Goal: Task Accomplishment & Management: Manage account settings

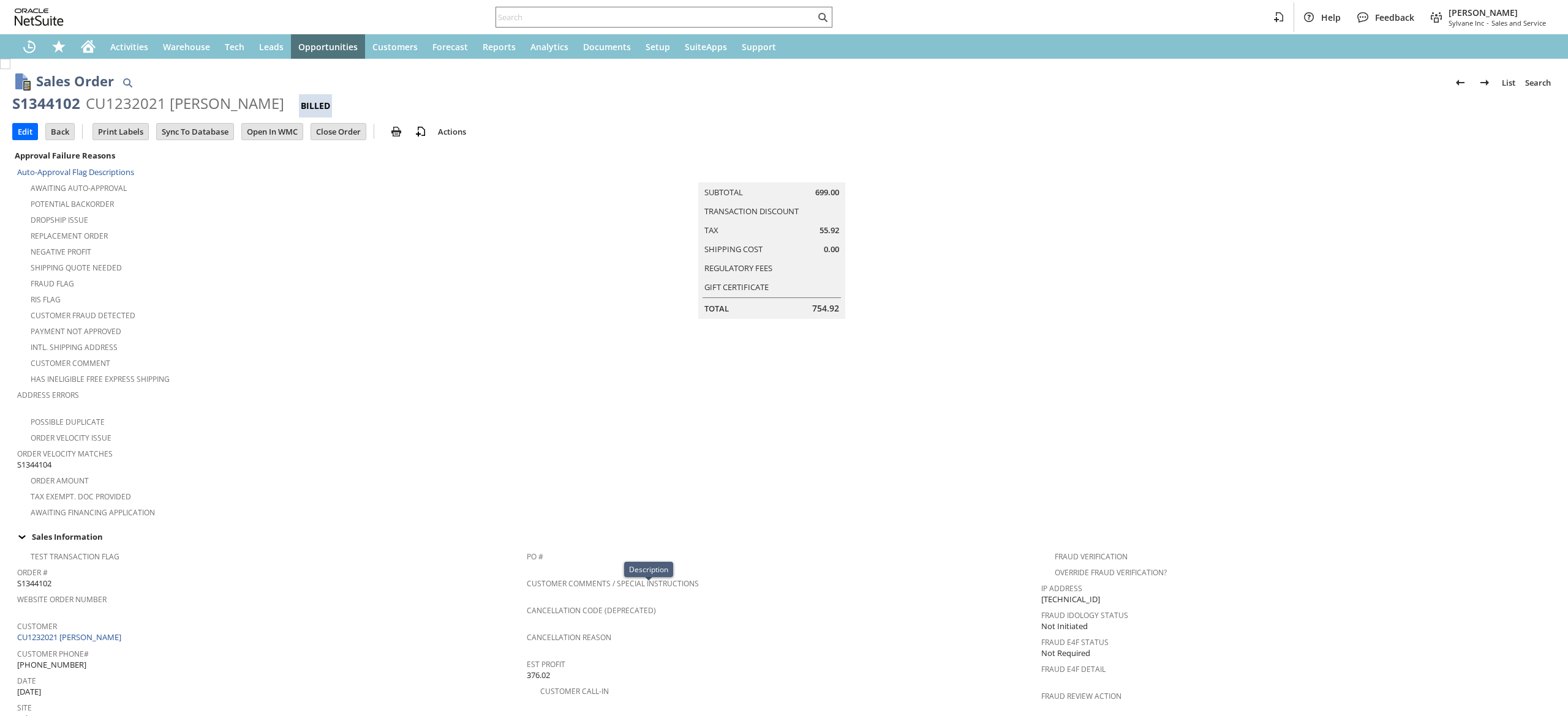
scroll to position [559, 0]
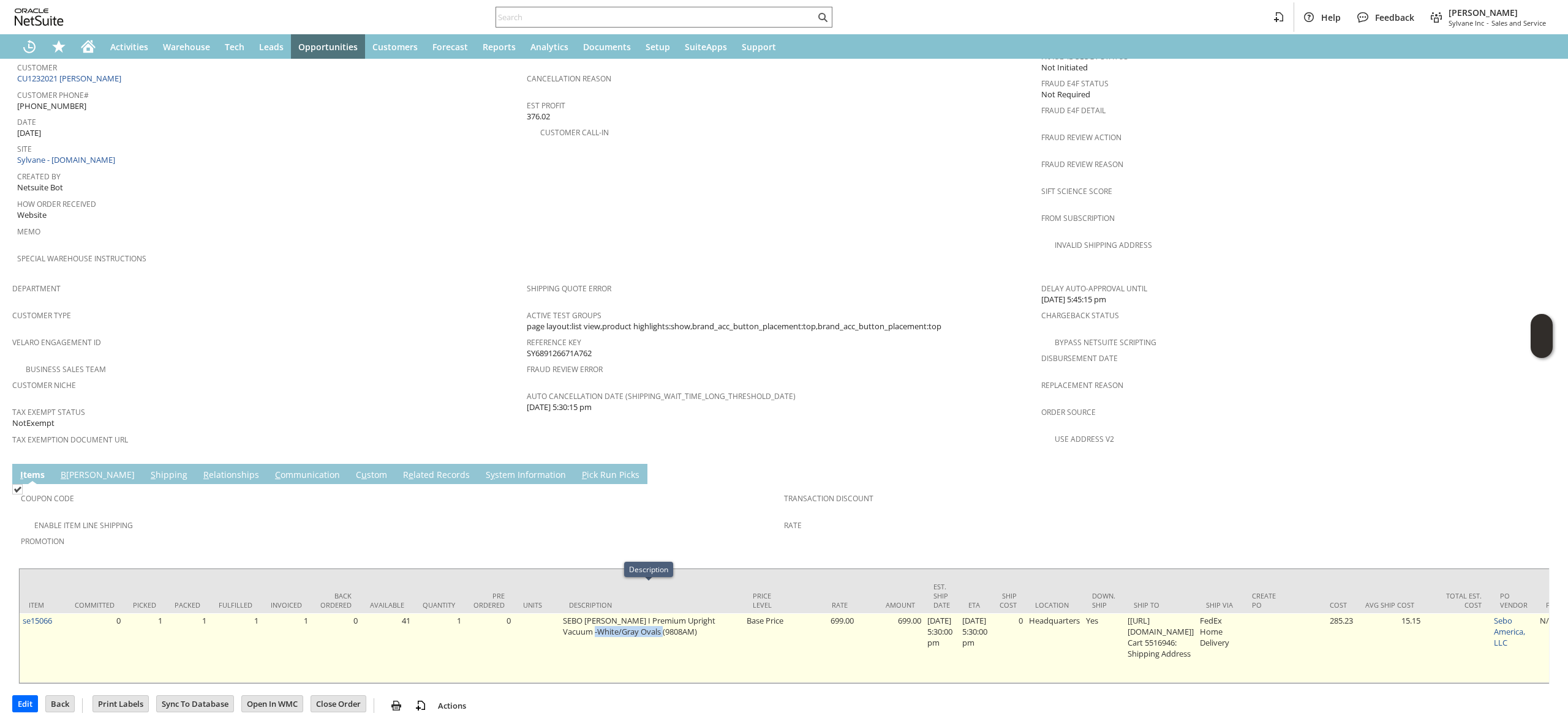
drag, startPoint x: 591, startPoint y: 648, endPoint x: 738, endPoint y: 648, distance: 147.0
click at [738, 648] on td "SEBO [PERSON_NAME] I Premium Upright Vacuum -White/Gray Ovals (9808AM)" at bounding box center [651, 647] width 184 height 69
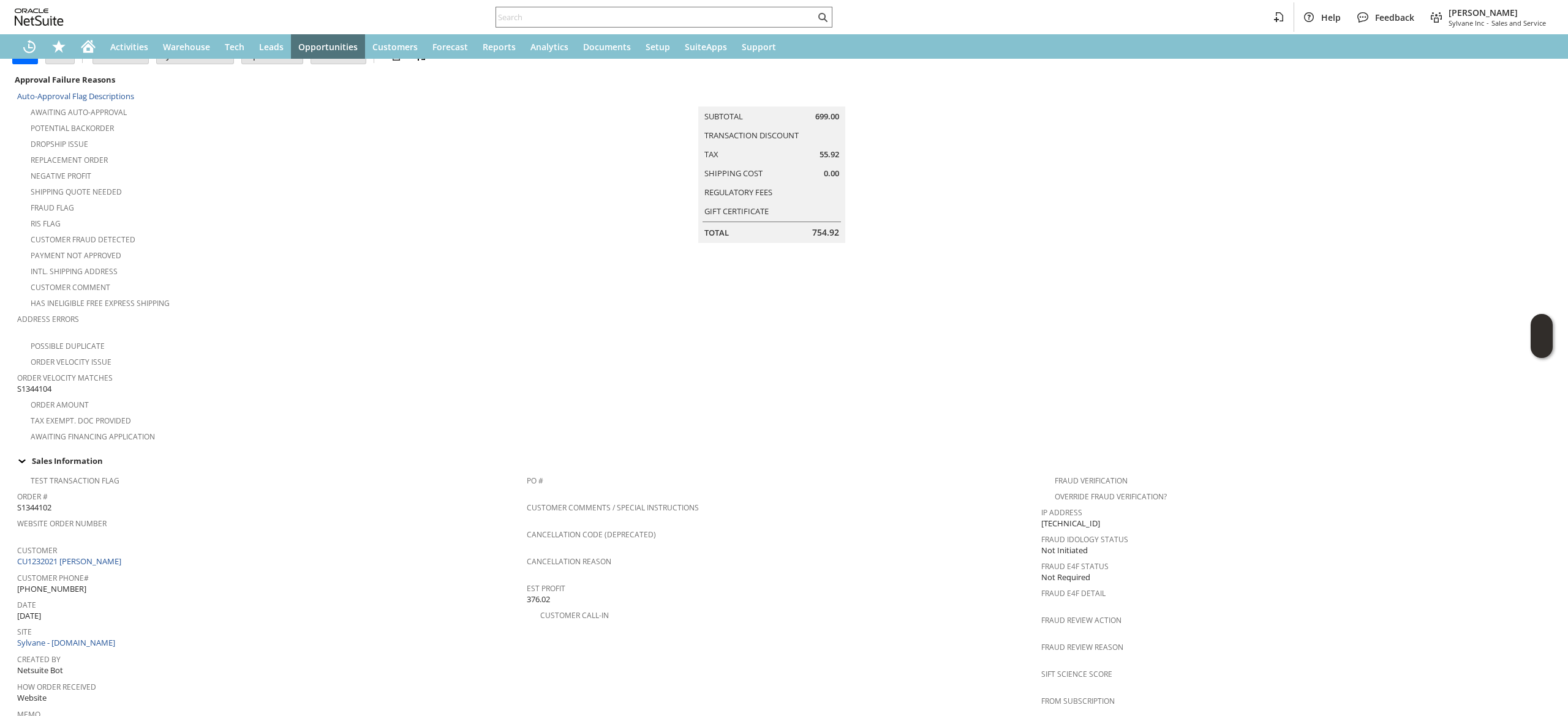
scroll to position [0, 0]
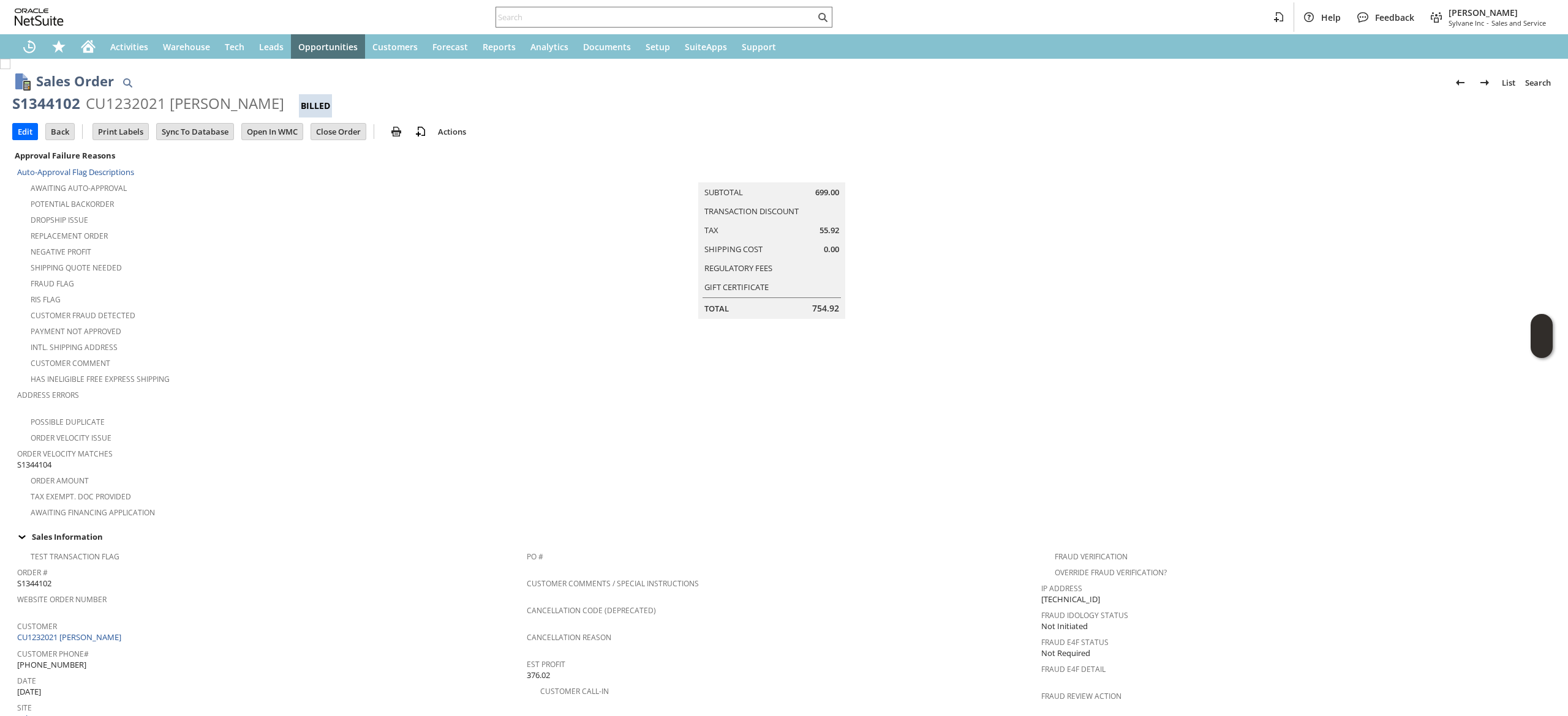
click at [167, 98] on div "CU1232021 [PERSON_NAME]" at bounding box center [185, 103] width 198 height 20
click at [243, 102] on div "CU1232021 [PERSON_NAME]" at bounding box center [185, 103] width 198 height 20
drag, startPoint x: 253, startPoint y: 105, endPoint x: 163, endPoint y: 105, distance: 90.0
click at [163, 105] on div "CU1232021 [PERSON_NAME]" at bounding box center [185, 103] width 198 height 20
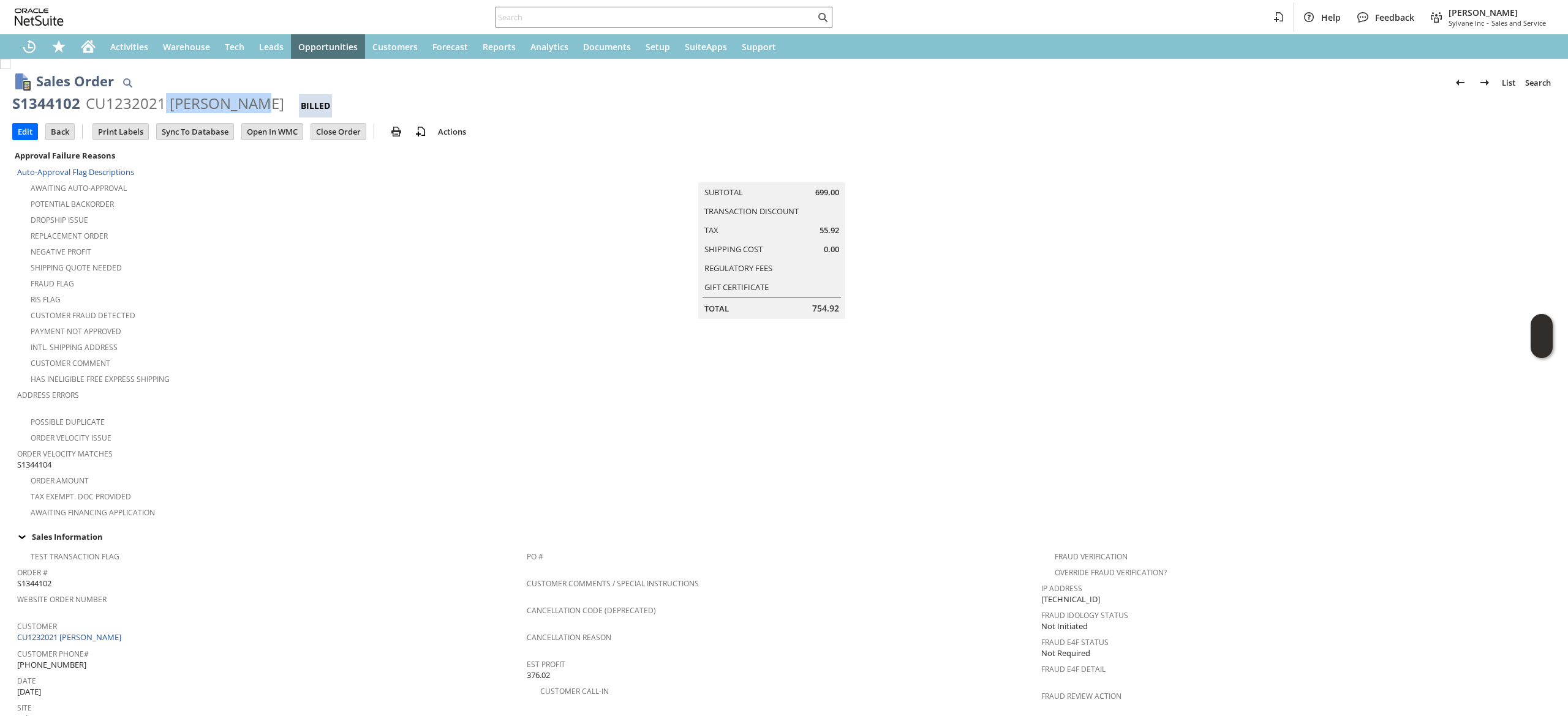
copy div "[PERSON_NAME]"
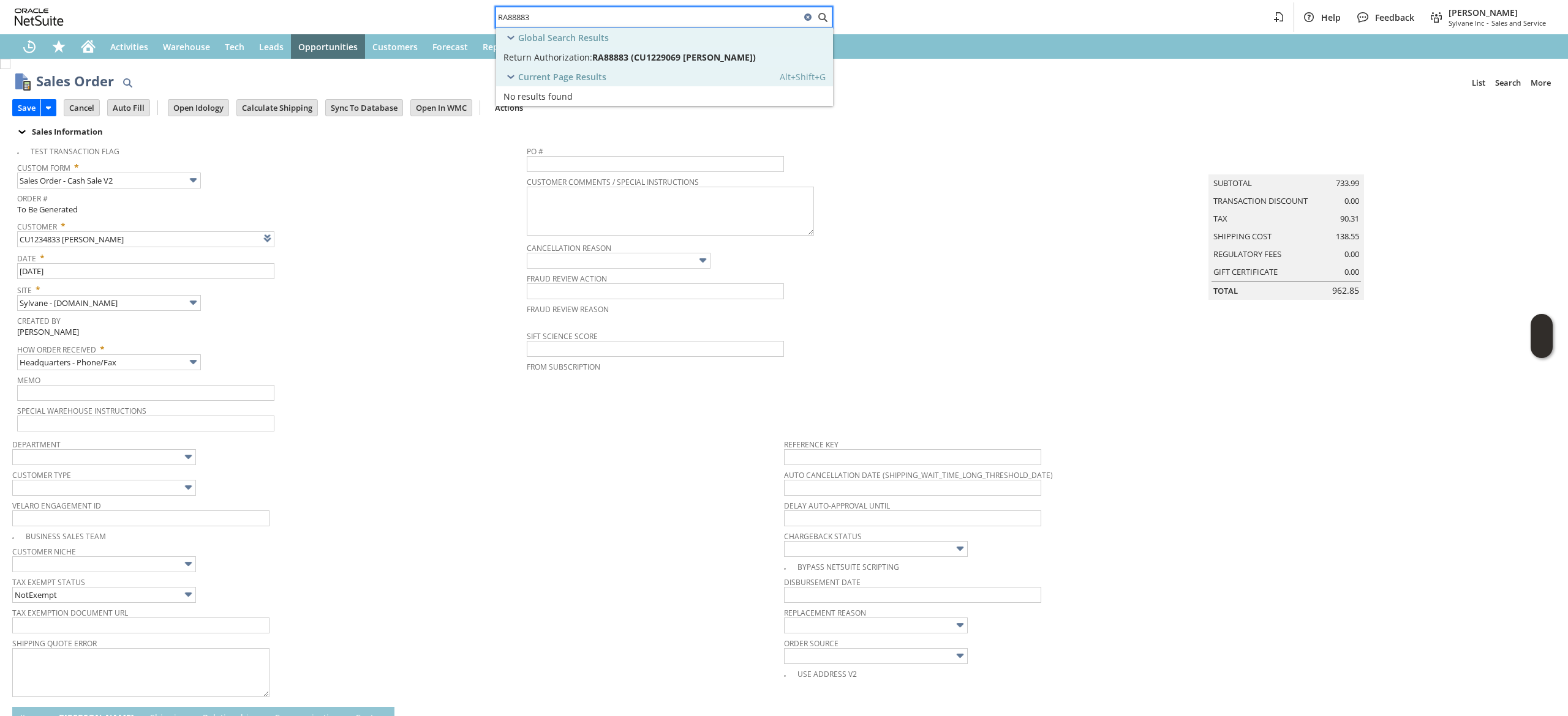
scroll to position [517, 0]
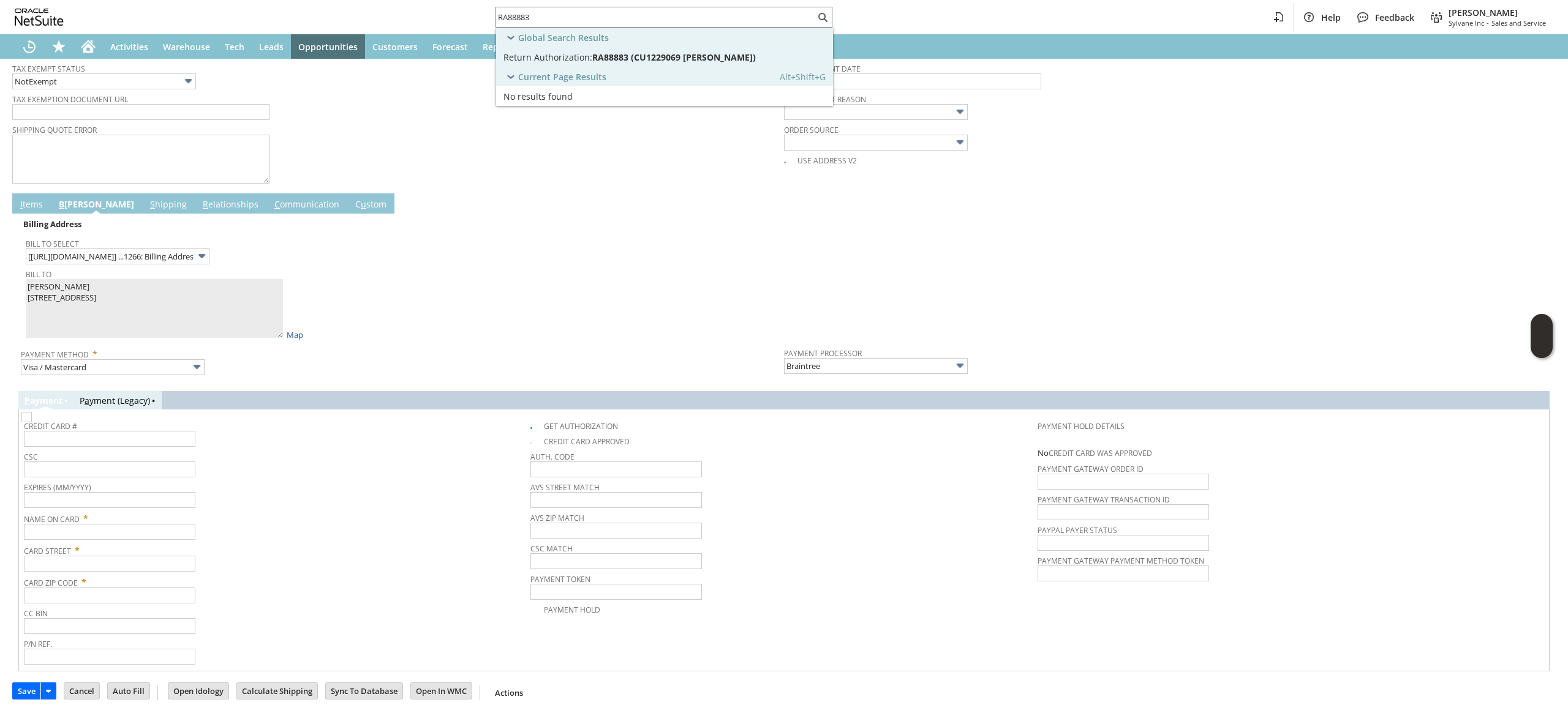
click at [32, 200] on link "I tems" at bounding box center [31, 205] width 29 height 13
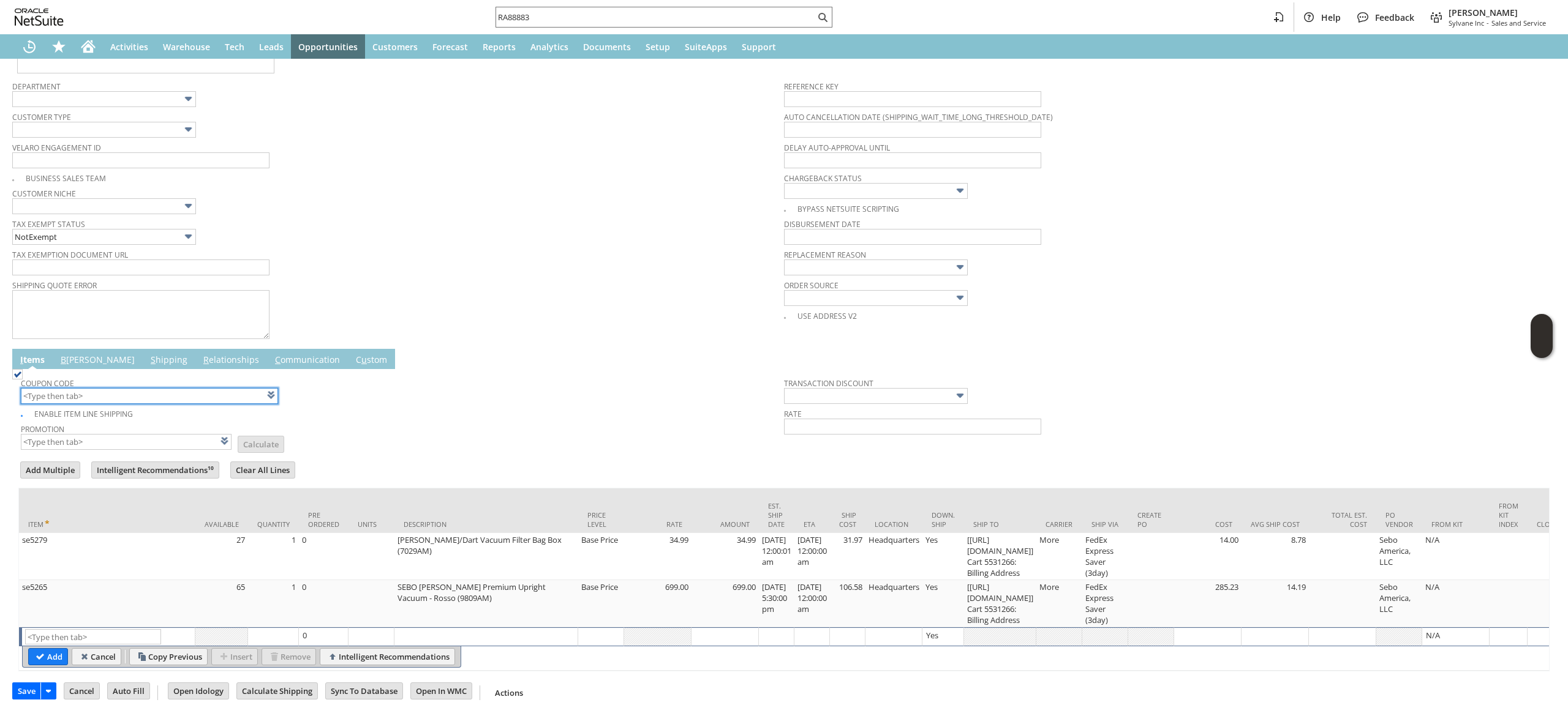
scroll to position [0, 0]
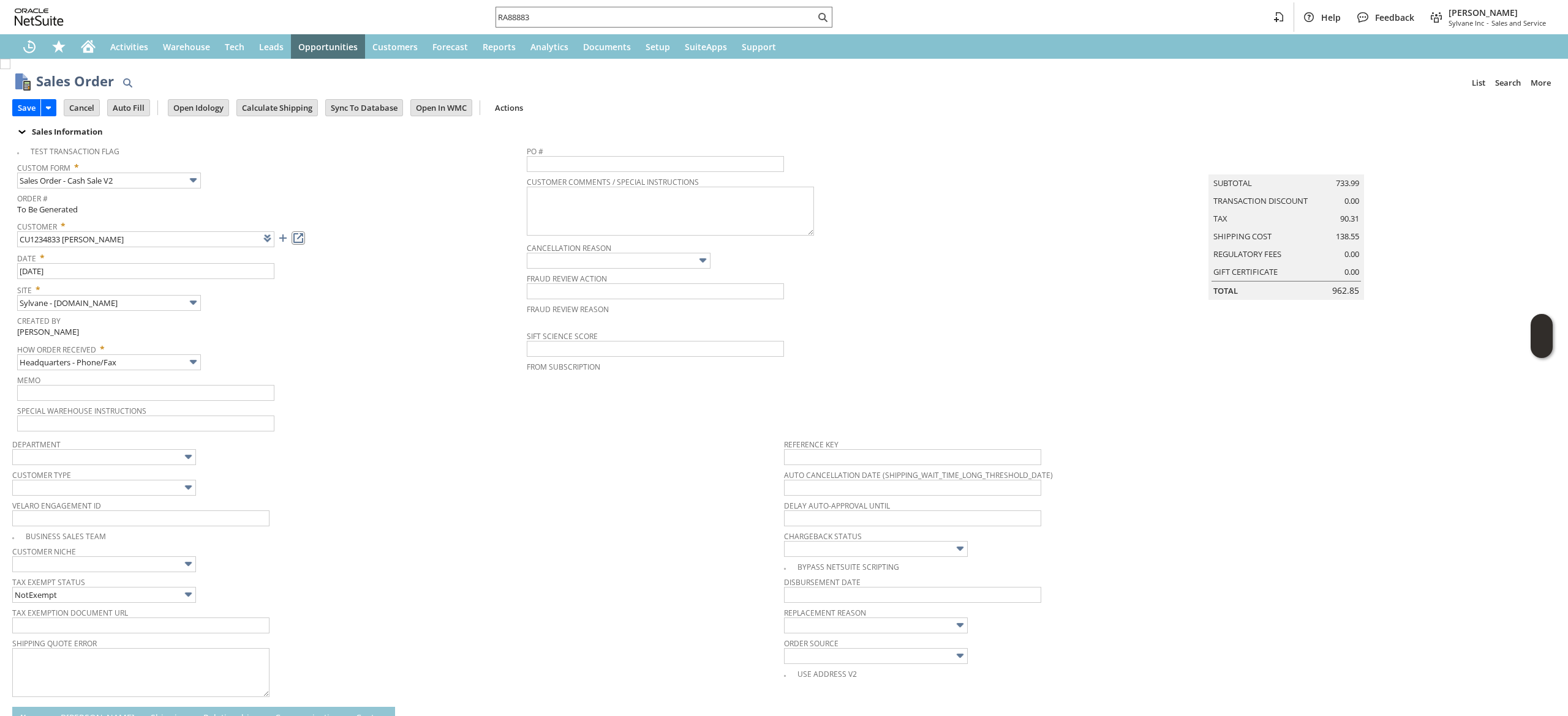
click at [296, 237] on link at bounding box center [298, 237] width 13 height 13
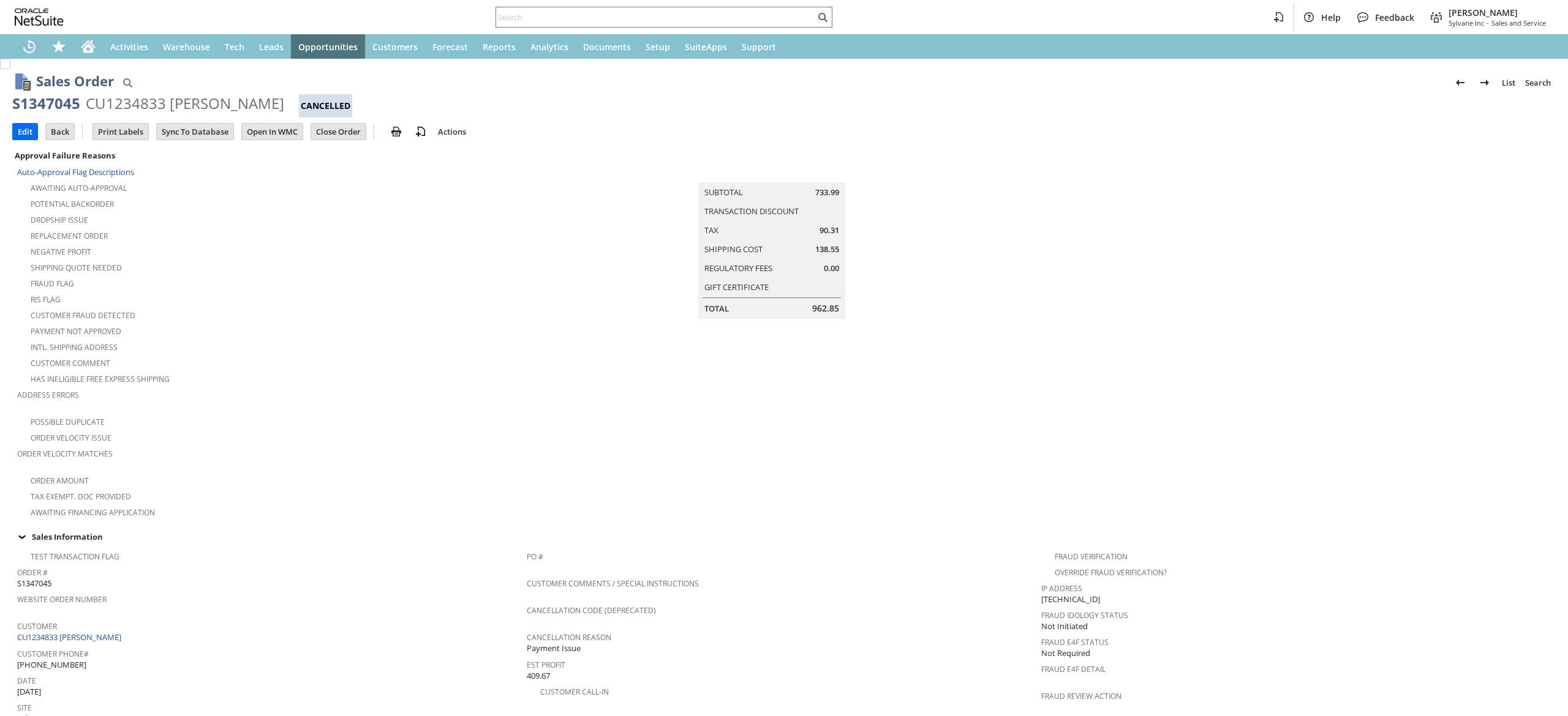
scroll to position [616, 0]
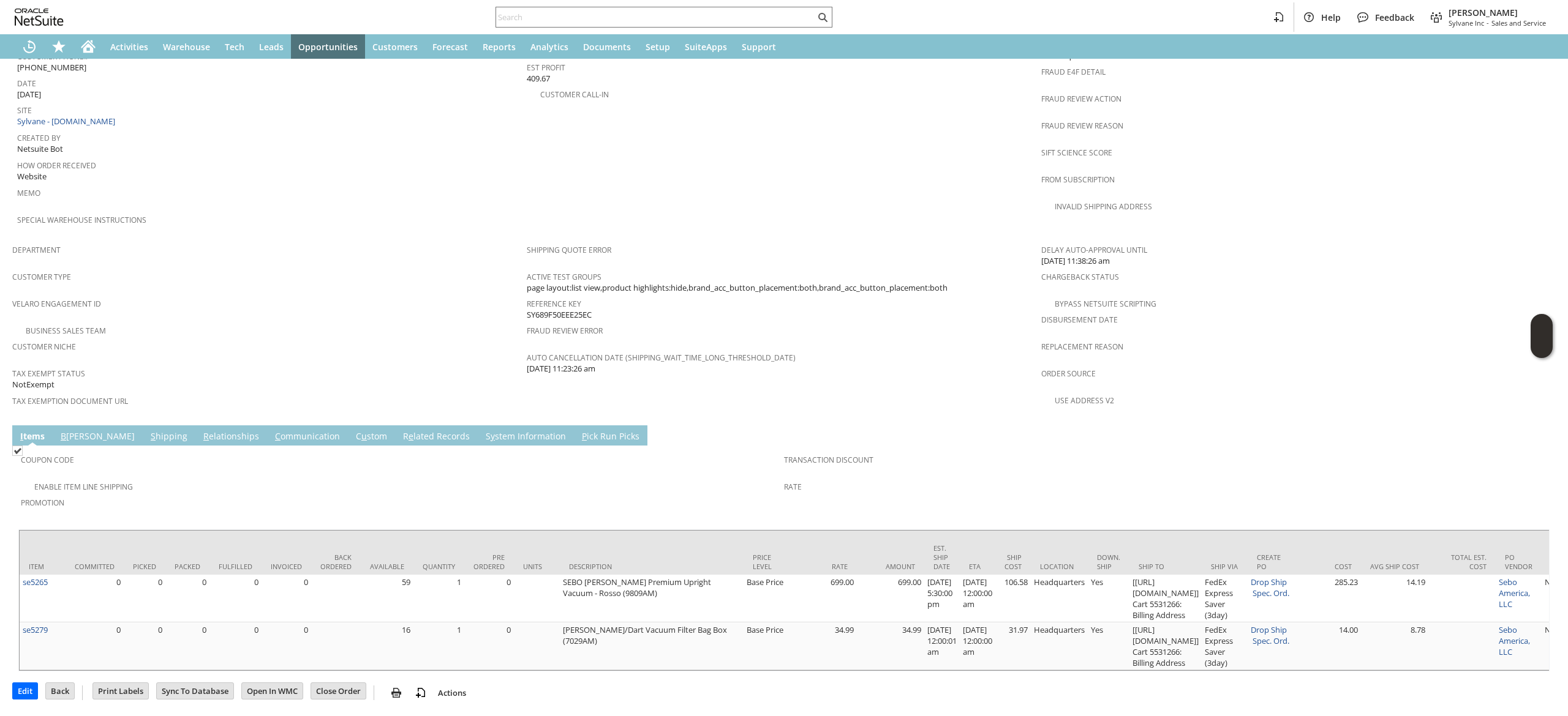
click at [212, 426] on tr "I tems B illing S hipping R elationships C ommunication C u stom R e lated Reco…" at bounding box center [330, 436] width 635 height 20
click at [272, 430] on link "C ommunication" at bounding box center [307, 436] width 71 height 13
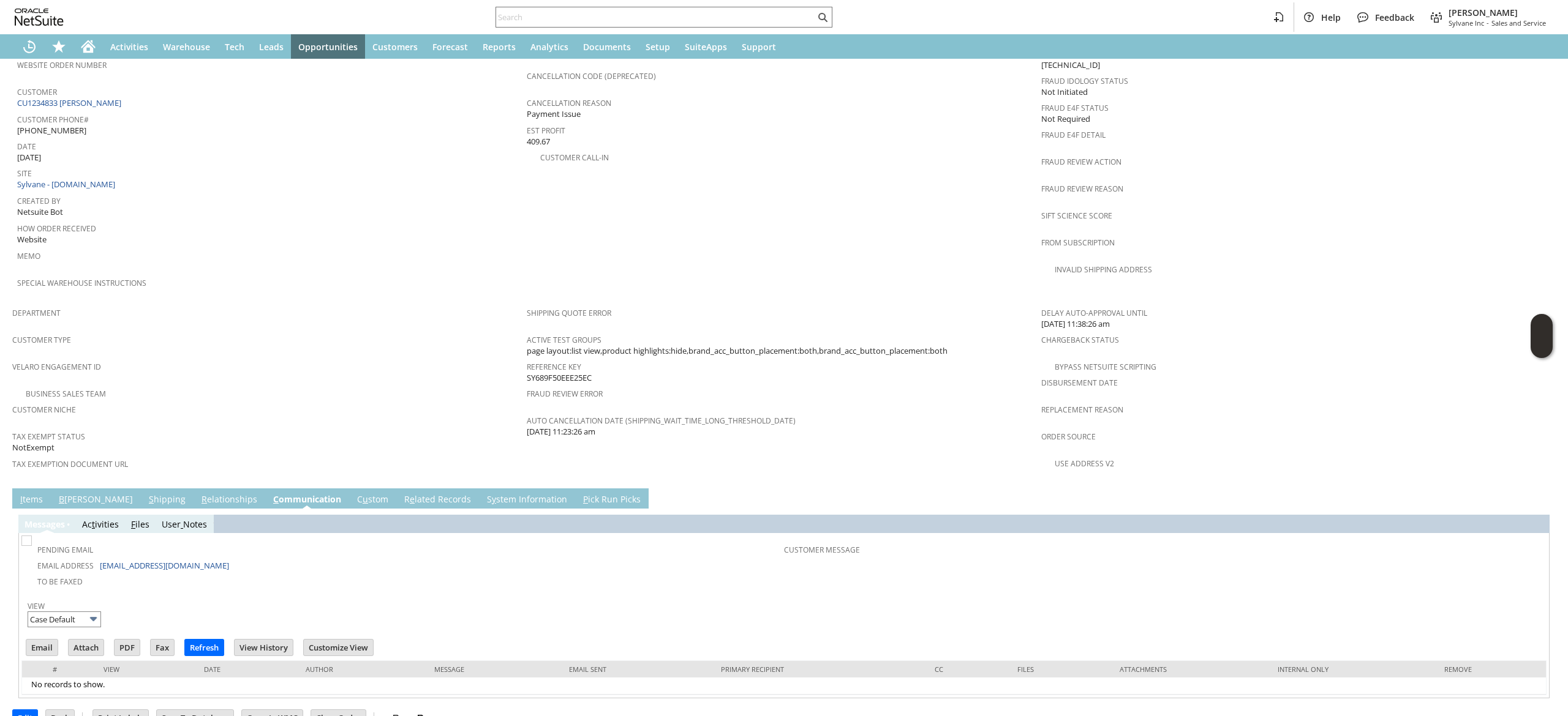
scroll to position [0, 0]
click at [47, 638] on td "Email" at bounding box center [45, 649] width 42 height 23
click at [39, 639] on input "Email" at bounding box center [42, 647] width 31 height 16
click at [947, 181] on td "PO # Customer Comments / Special Instructions Cancellation Code (deprecated) Ca…" at bounding box center [784, 155] width 514 height 290
drag, startPoint x: 77, startPoint y: 41, endPoint x: 92, endPoint y: 38, distance: 15.3
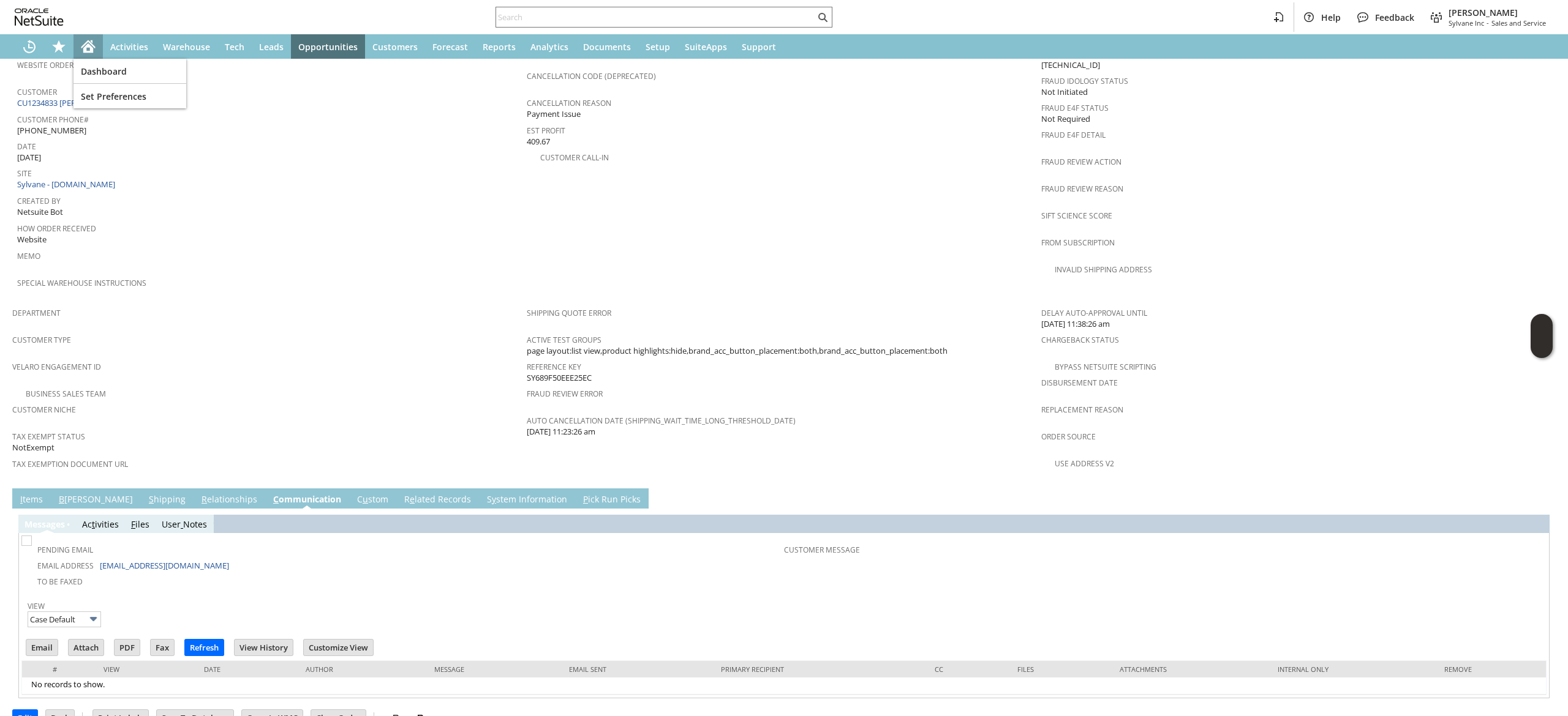
click at [79, 41] on div "Home" at bounding box center [88, 46] width 30 height 24
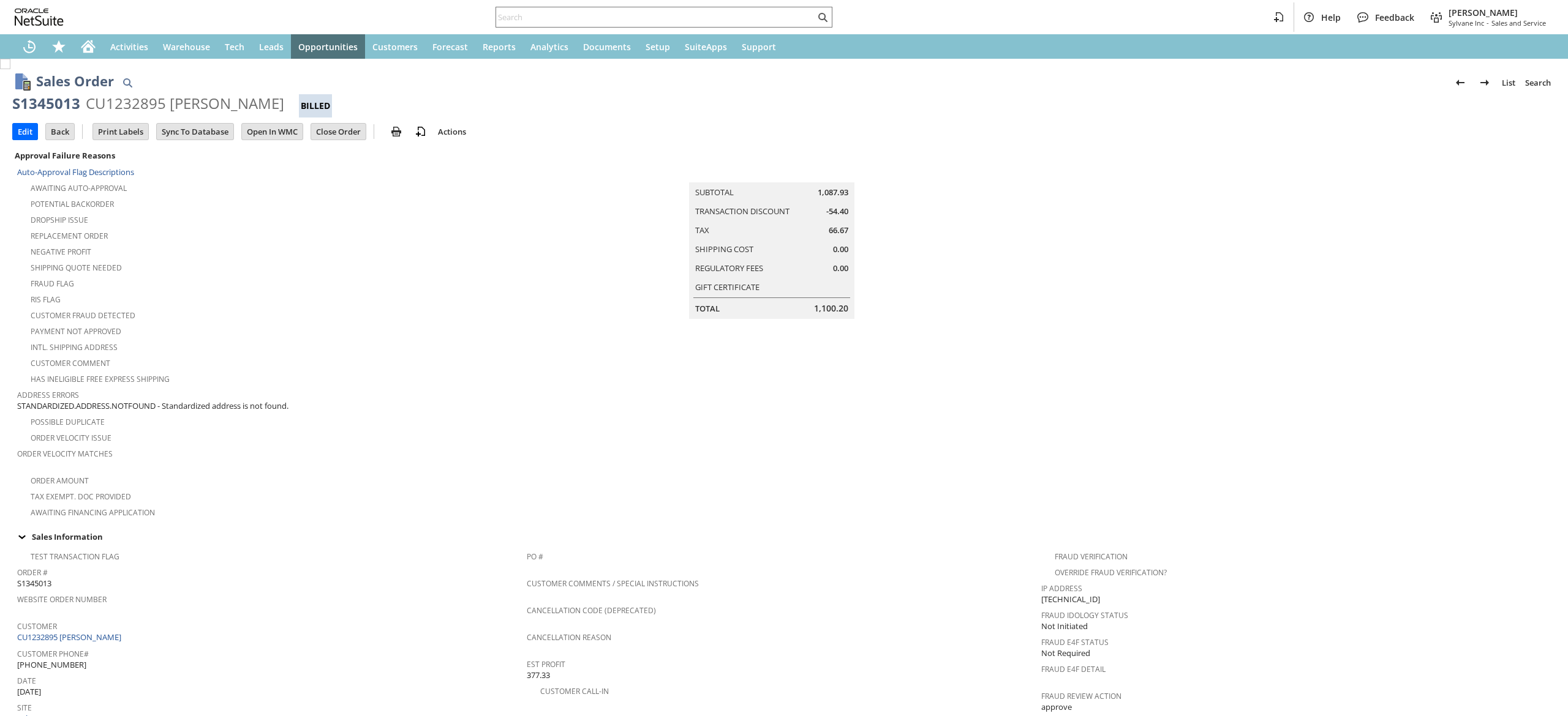
scroll to position [748, 0]
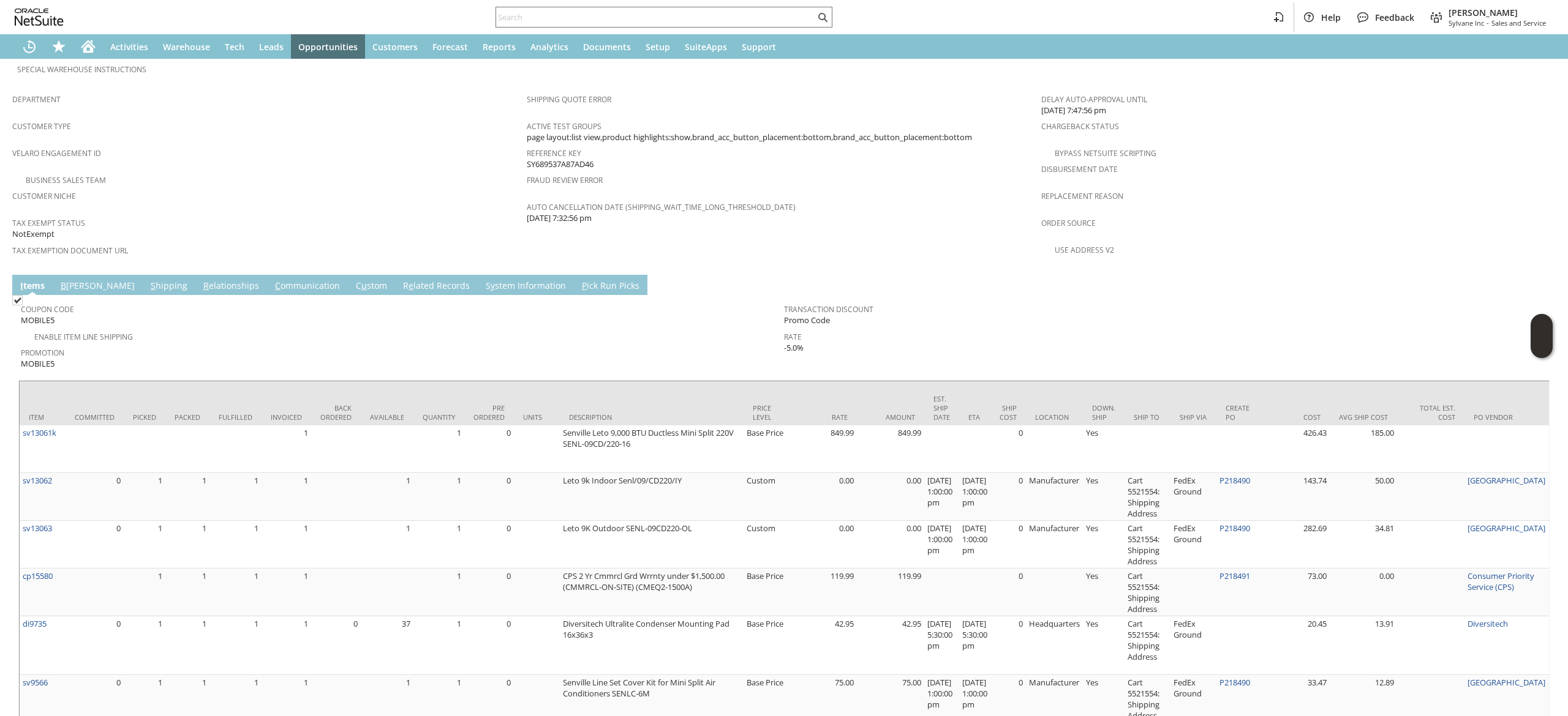
click at [148, 280] on link "S hipping" at bounding box center [169, 286] width 43 height 13
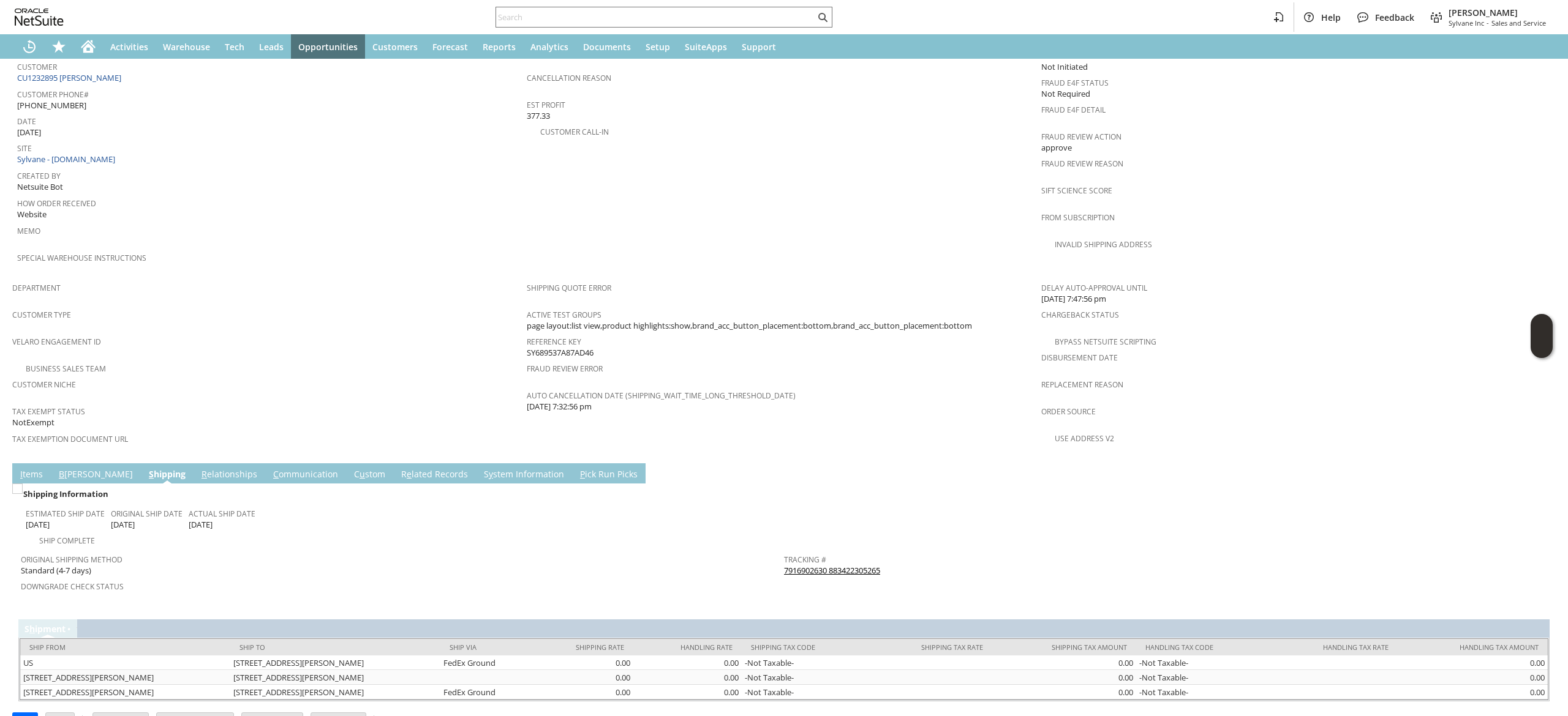
click at [838, 565] on link "7916902630 883422305265" at bounding box center [831, 570] width 96 height 11
click at [25, 468] on link "I tems" at bounding box center [31, 475] width 29 height 13
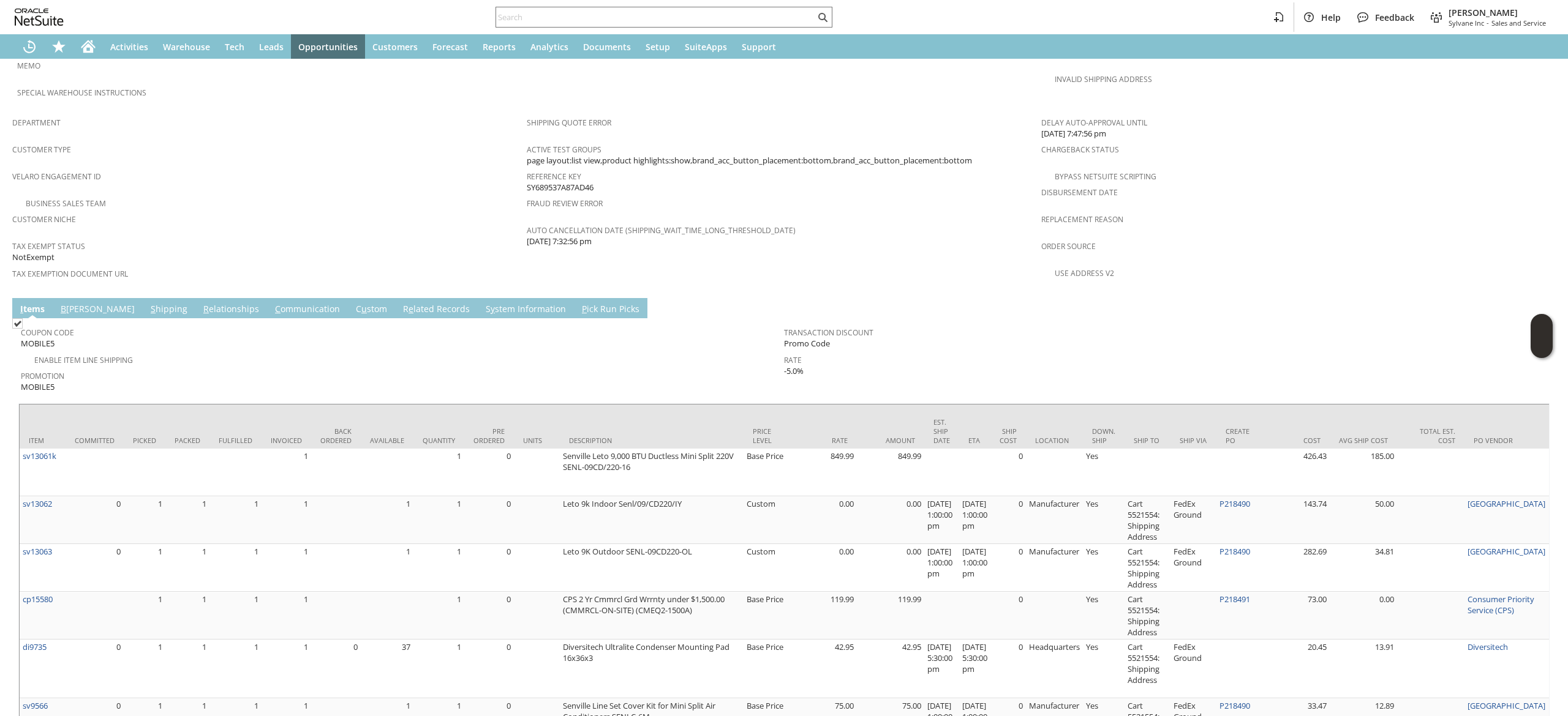
scroll to position [781, 0]
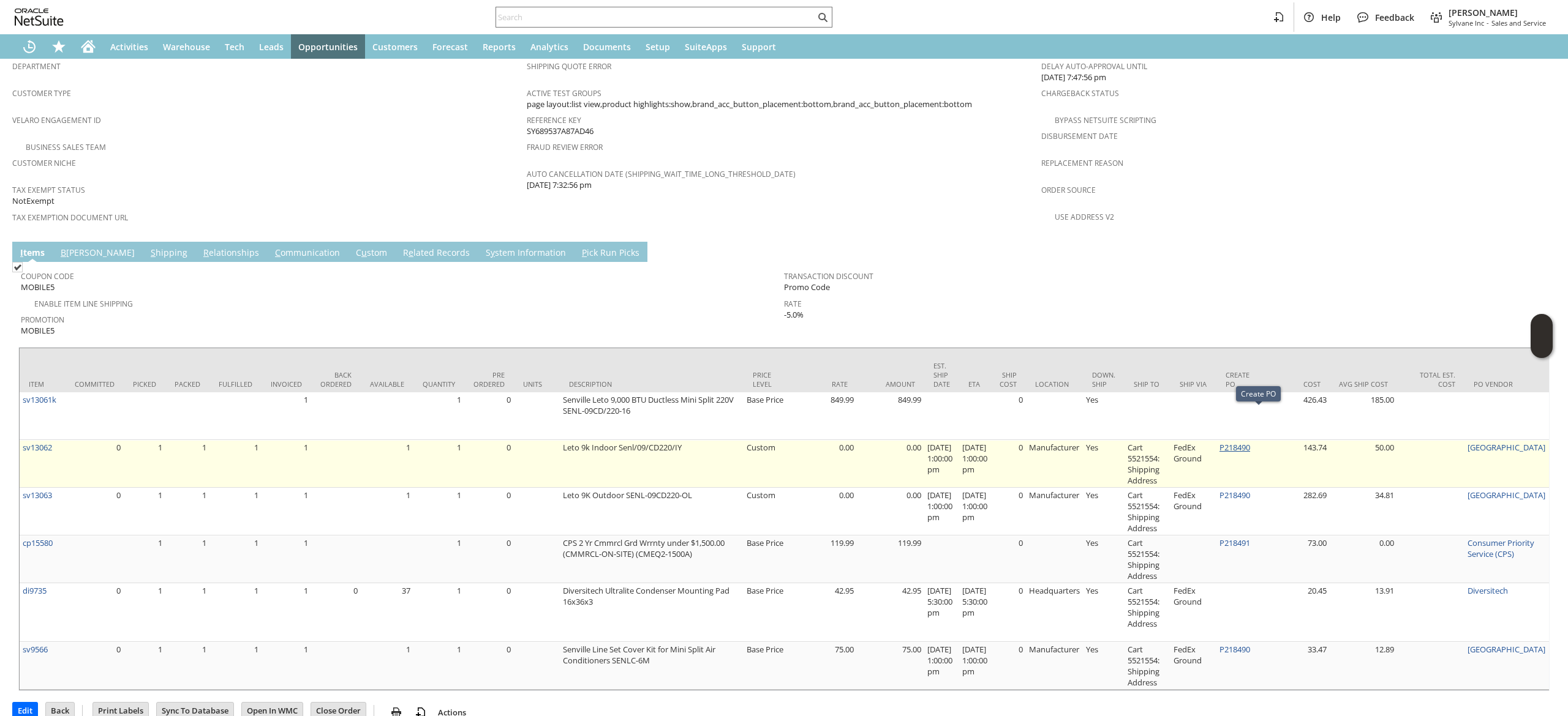
click at [1245, 442] on link "P218490" at bounding box center [1234, 447] width 30 height 11
